Goal: Information Seeking & Learning: Learn about a topic

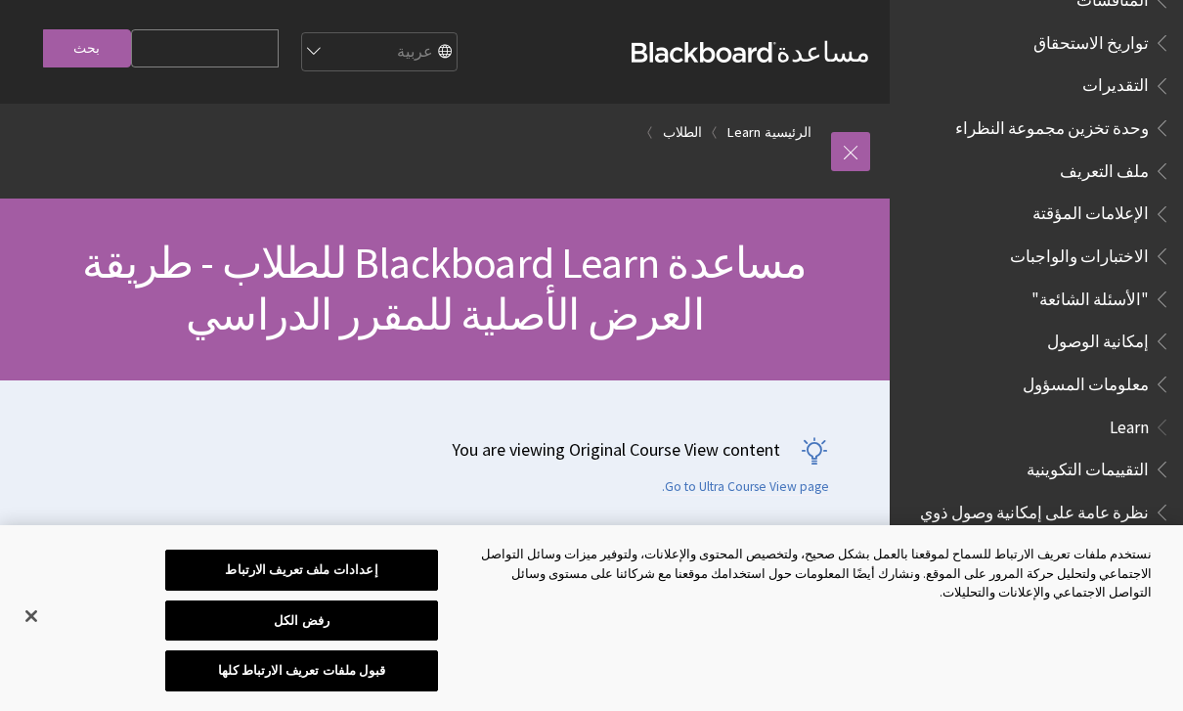
scroll to position [840, 0]
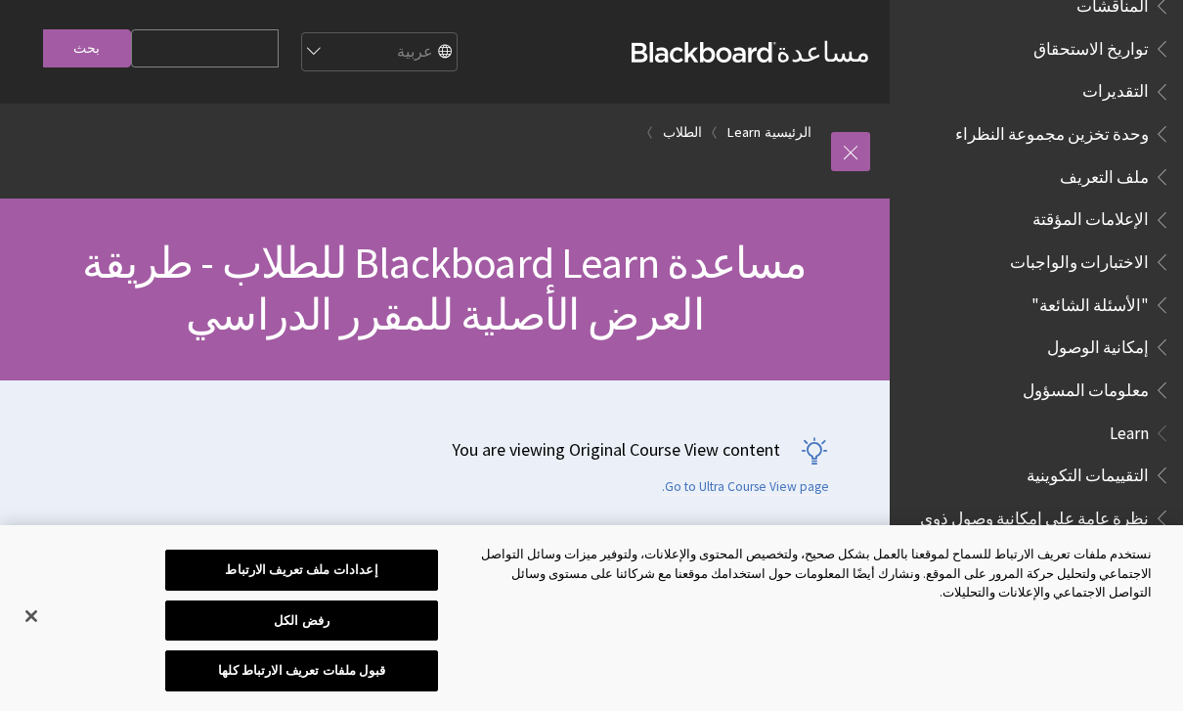
click at [1123, 32] on span "تواريخ الاستحقاق" at bounding box center [1091, 45] width 115 height 26
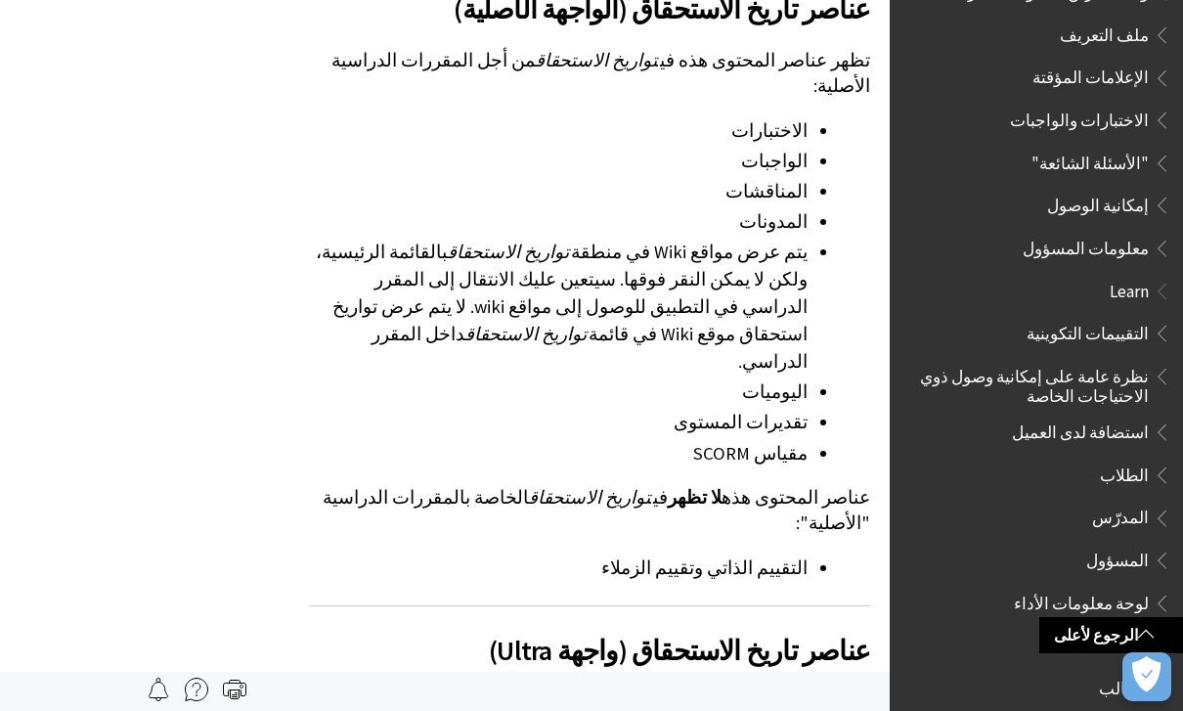
scroll to position [2044, 0]
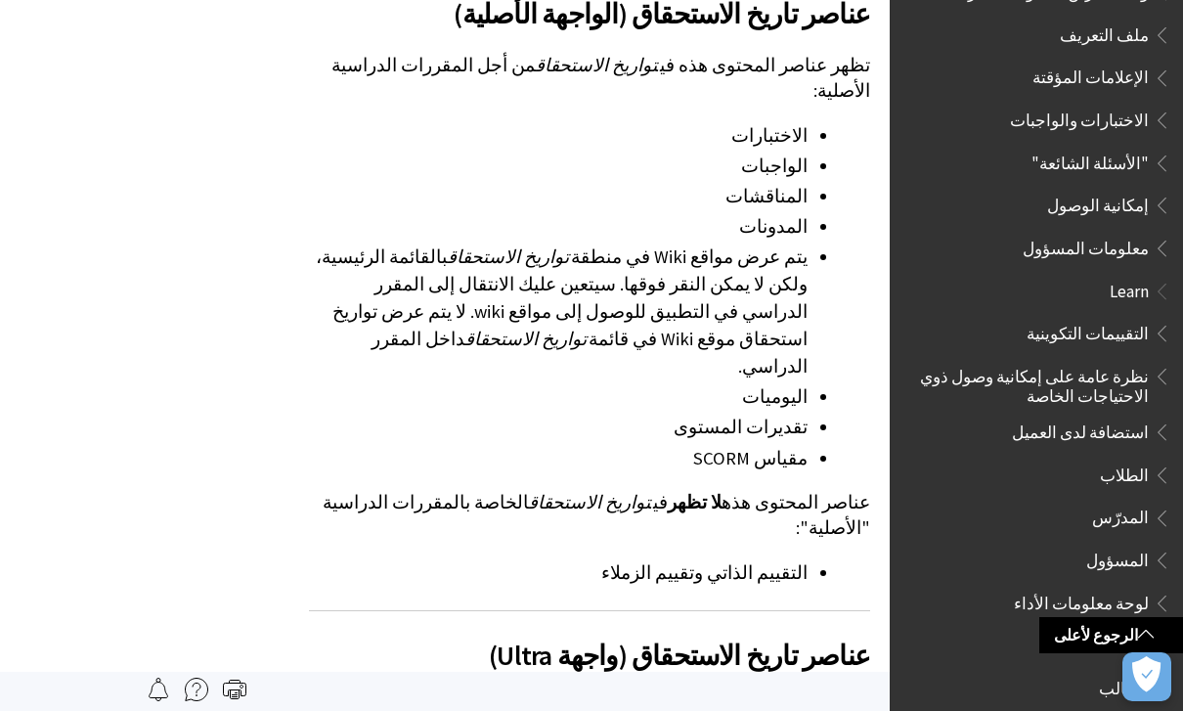
click at [1140, 587] on span "لوحة معلومات الأداء" at bounding box center [1081, 600] width 135 height 26
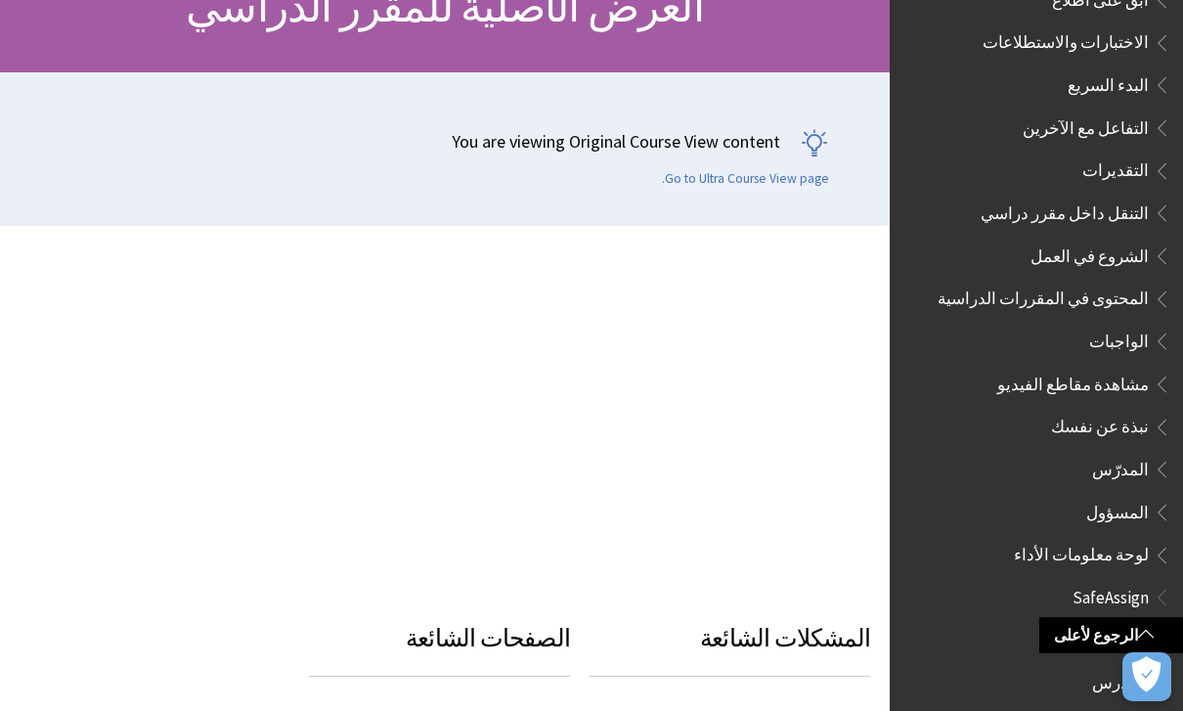
scroll to position [2054, 0]
click at [1131, 540] on span "لوحة معلومات الأداء" at bounding box center [1081, 553] width 135 height 26
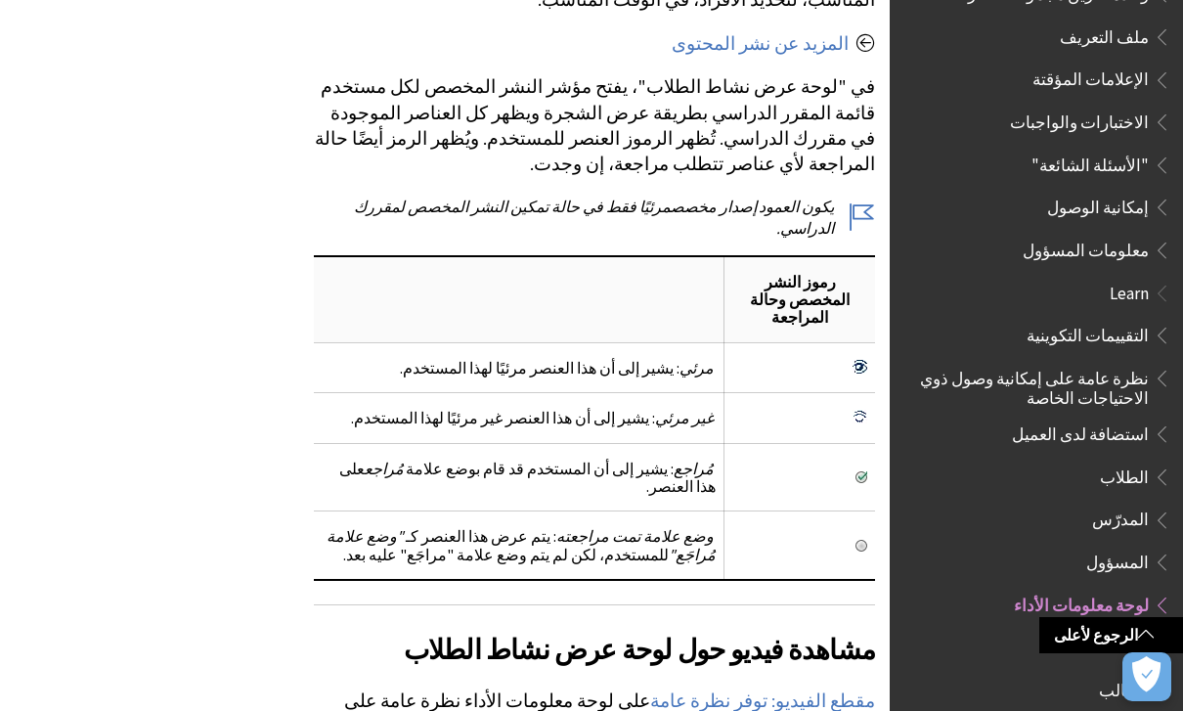
scroll to position [974, 0]
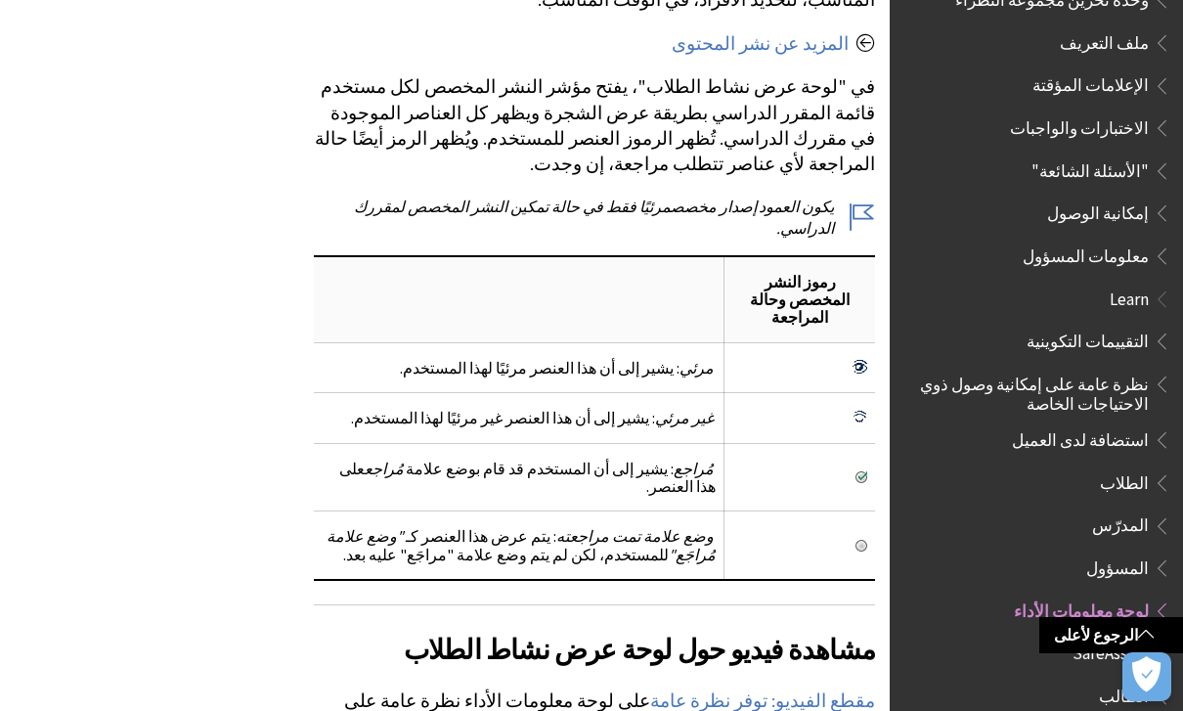
click at [1149, 467] on span "Book outline for Blackboard Learn Help" at bounding box center [1159, 479] width 21 height 24
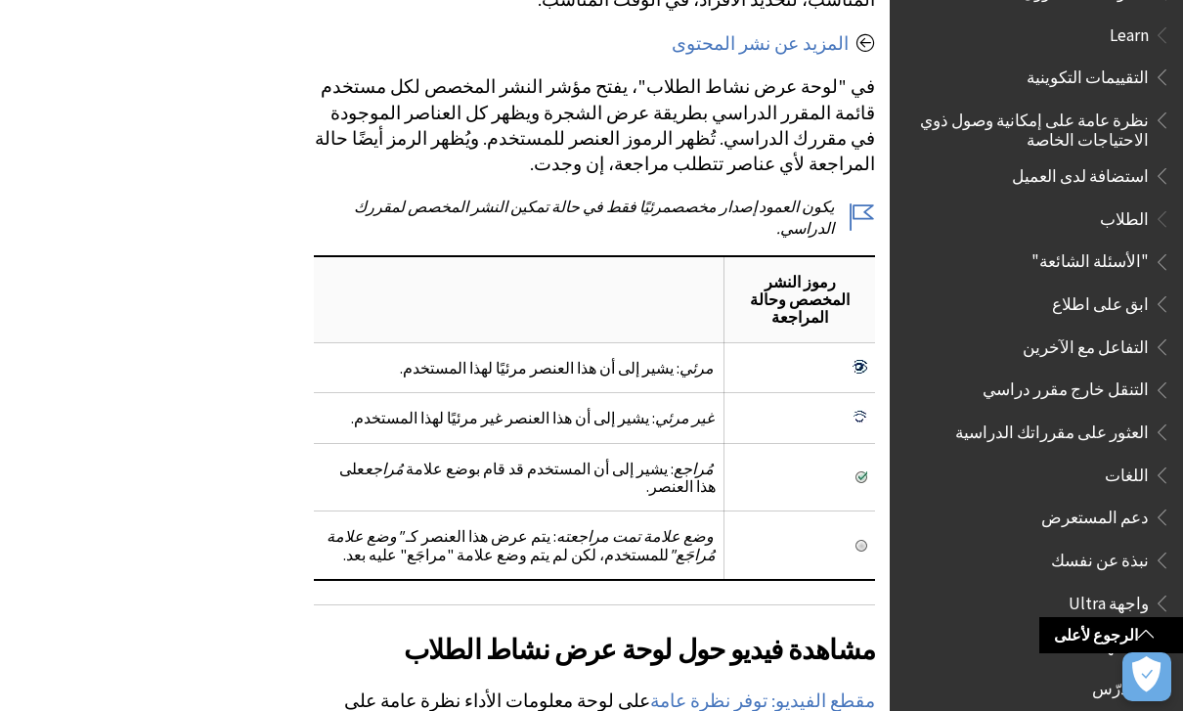
scroll to position [1203, 0]
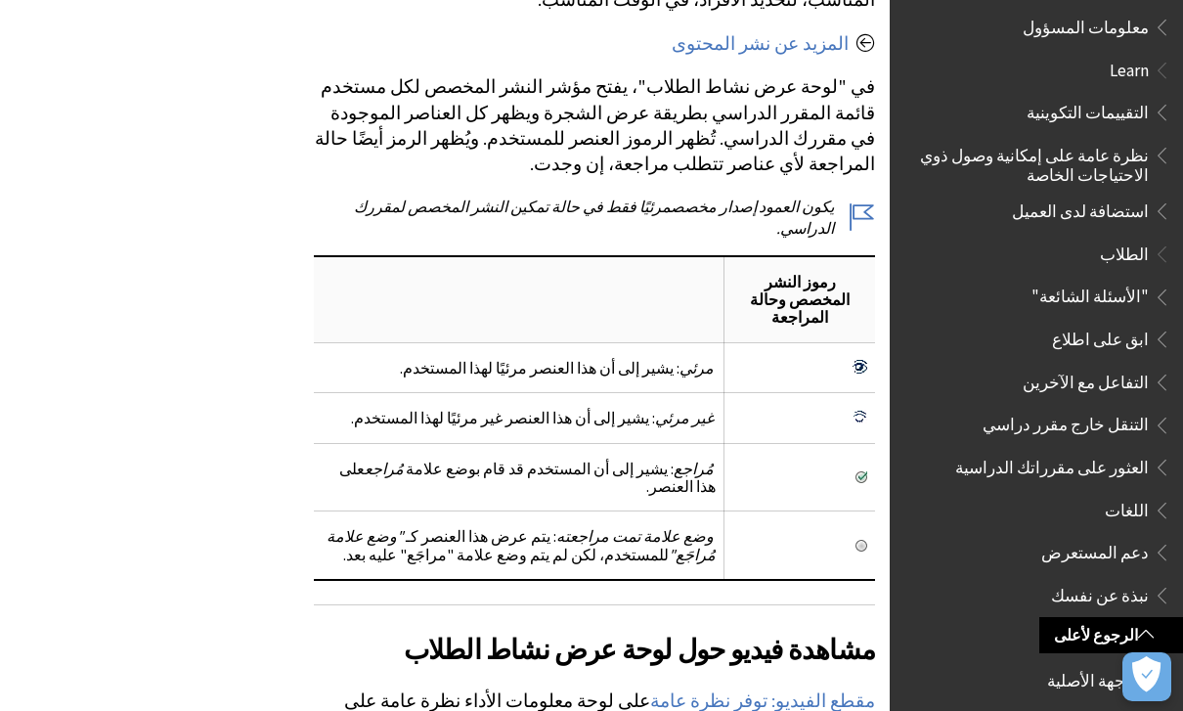
click at [1170, 238] on span "الطلاب" at bounding box center [1042, 254] width 260 height 33
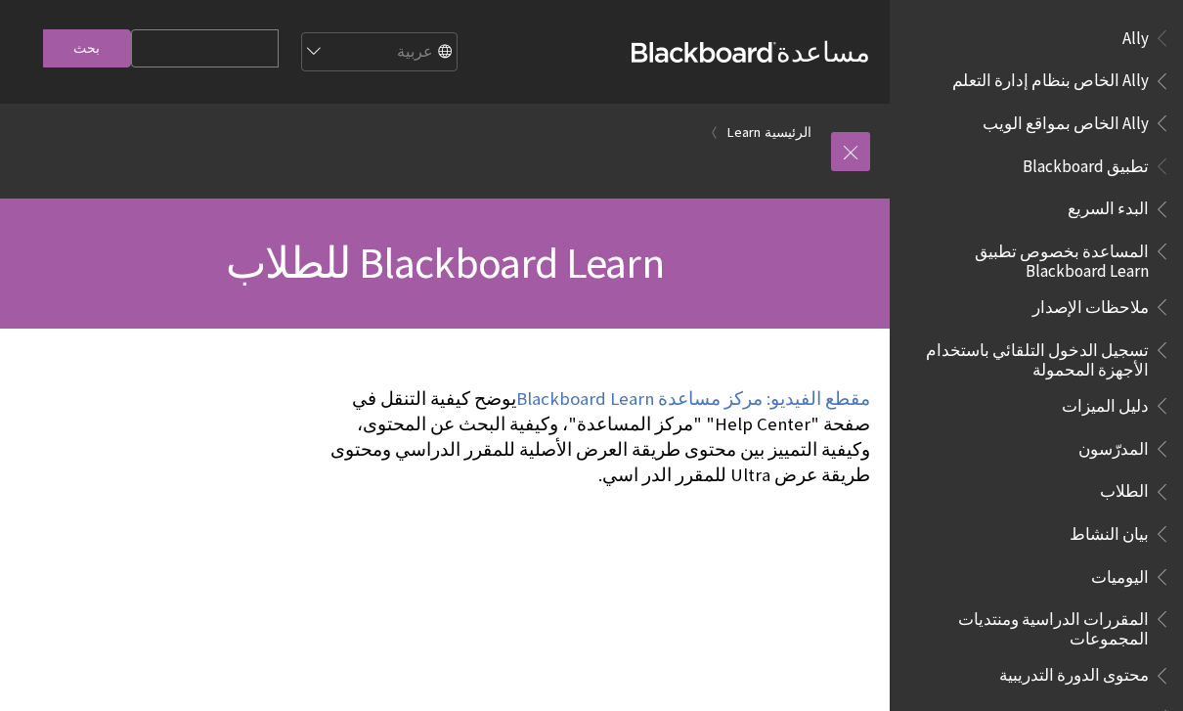
scroll to position [1378, 0]
